Goal: Use online tool/utility

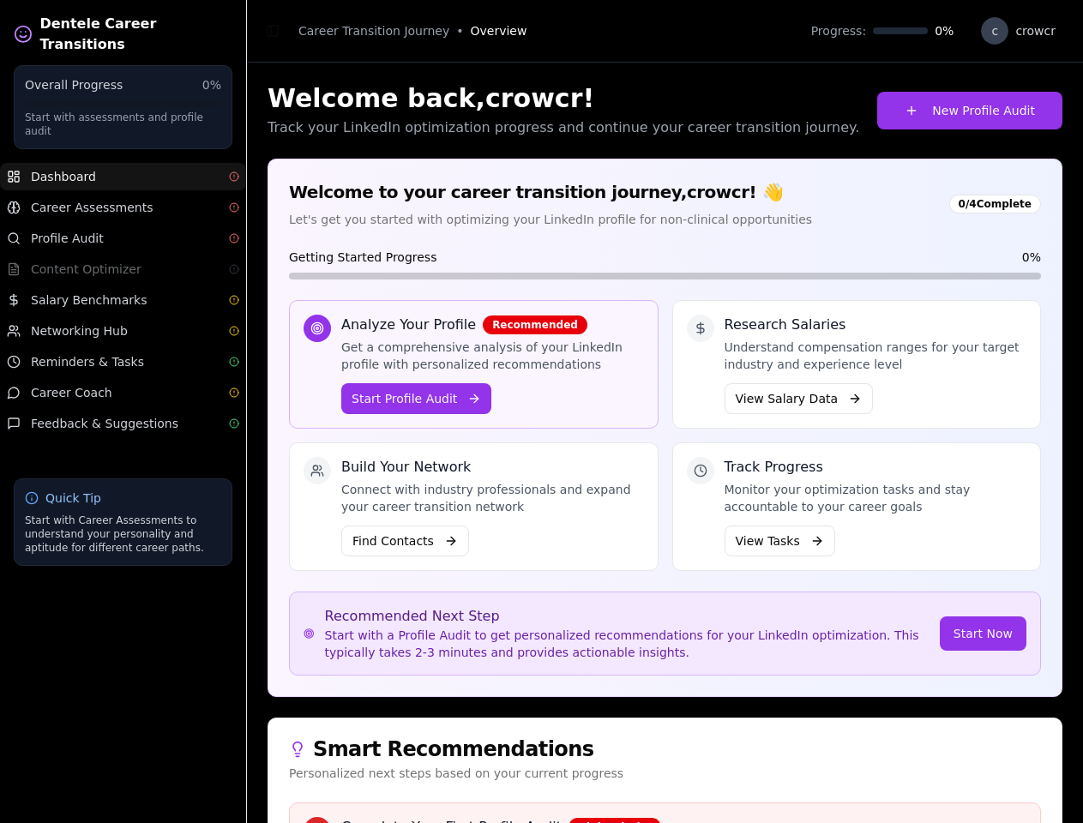
click at [541, 412] on div "Analyze Your Profile Recommended Get a comprehensive analysis of your LinkedIn …" at bounding box center [492, 364] width 303 height 99
click at [123, 261] on span "Content Optimizer" at bounding box center [86, 269] width 111 height 17
click at [273, 31] on button "Toggle Sidebar" at bounding box center [273, 31] width 24 height 24
